Goal: Task Accomplishment & Management: Complete application form

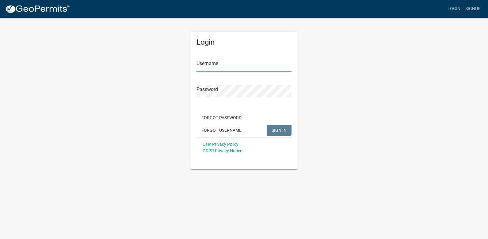
type input "[PERSON_NAME][EMAIL_ADDRESS][PERSON_NAME][DOMAIN_NAME]"
click at [287, 133] on button "SIGN IN" at bounding box center [278, 130] width 25 height 11
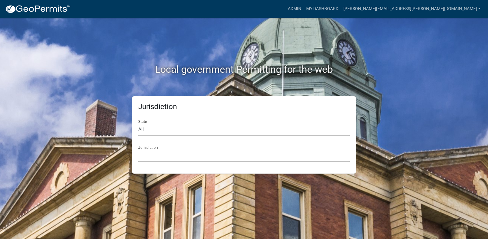
click at [433, 65] on div "Local government Permitting for the web Jurisdiction State All [US_STATE] [US_S…" at bounding box center [244, 119] width 488 height 239
click at [324, 55] on div "Local government Permitting for the web" at bounding box center [243, 57] width 349 height 78
drag, startPoint x: 351, startPoint y: 33, endPoint x: 369, endPoint y: 36, distance: 18.3
click at [428, 44] on div "Local government Permitting for the web Jurisdiction State All [US_STATE] [US_S…" at bounding box center [244, 119] width 488 height 239
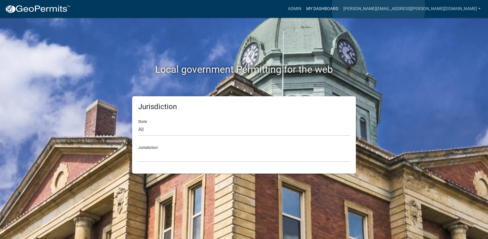
click at [341, 8] on link "My Dashboard" at bounding box center [321, 9] width 37 height 12
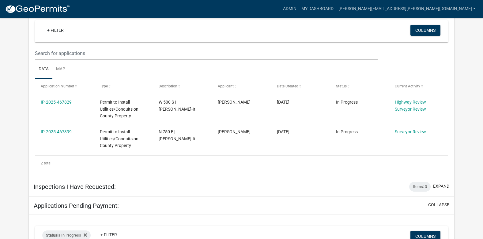
scroll to position [119, 0]
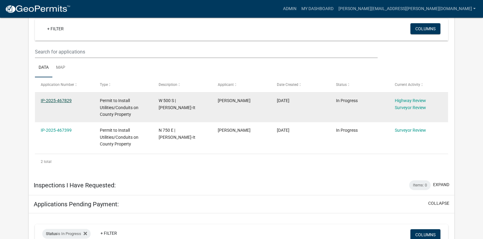
click at [63, 100] on link "IP-2025-467829" at bounding box center [56, 100] width 31 height 5
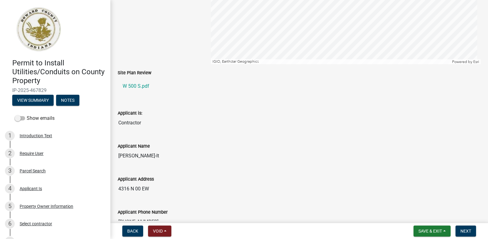
scroll to position [170, 0]
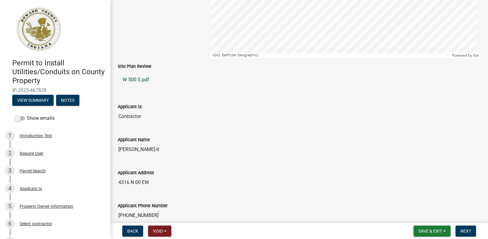
click at [144, 80] on link "W 500 S.pdf" at bounding box center [299, 80] width 363 height 15
click at [429, 230] on span "Save & Exit" at bounding box center [430, 231] width 24 height 5
click at [0, 0] on button "Save & Exit" at bounding box center [0, 0] width 0 height 0
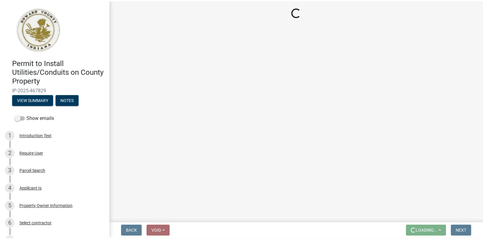
scroll to position [0, 0]
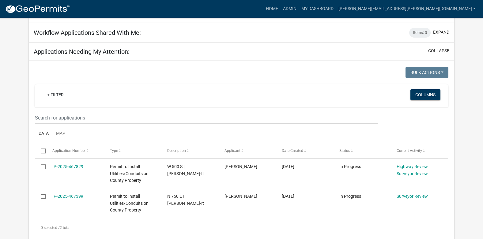
scroll to position [122, 0]
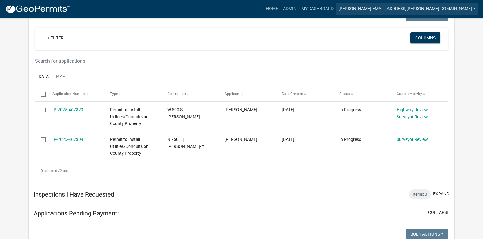
click at [429, 7] on link "[PERSON_NAME][EMAIL_ADDRESS][PERSON_NAME][DOMAIN_NAME]" at bounding box center [407, 9] width 142 height 12
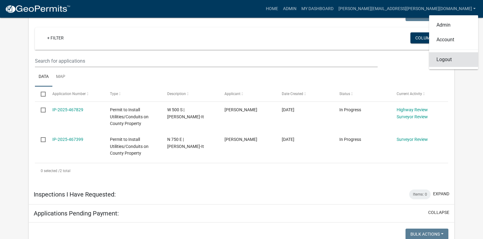
click at [439, 58] on link "Logout" at bounding box center [453, 59] width 49 height 15
